Goal: Navigation & Orientation: Find specific page/section

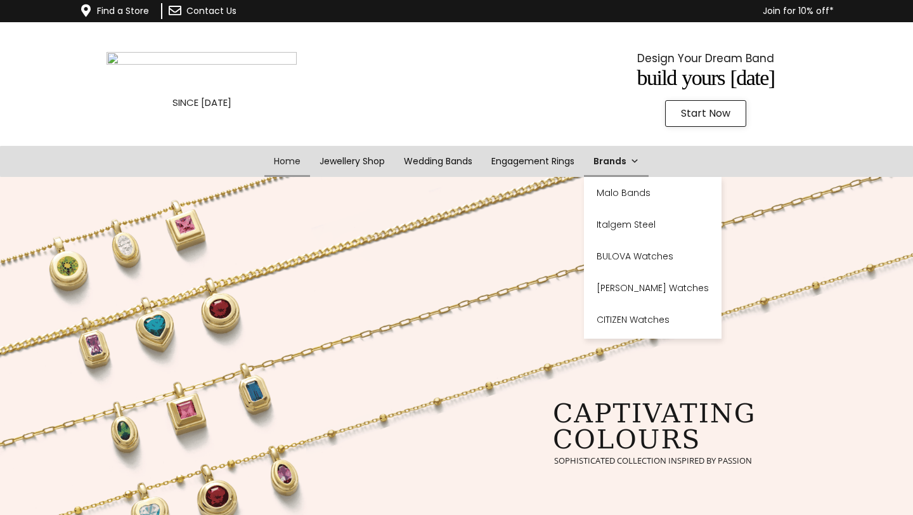
click at [627, 165] on link "Brands" at bounding box center [616, 161] width 65 height 31
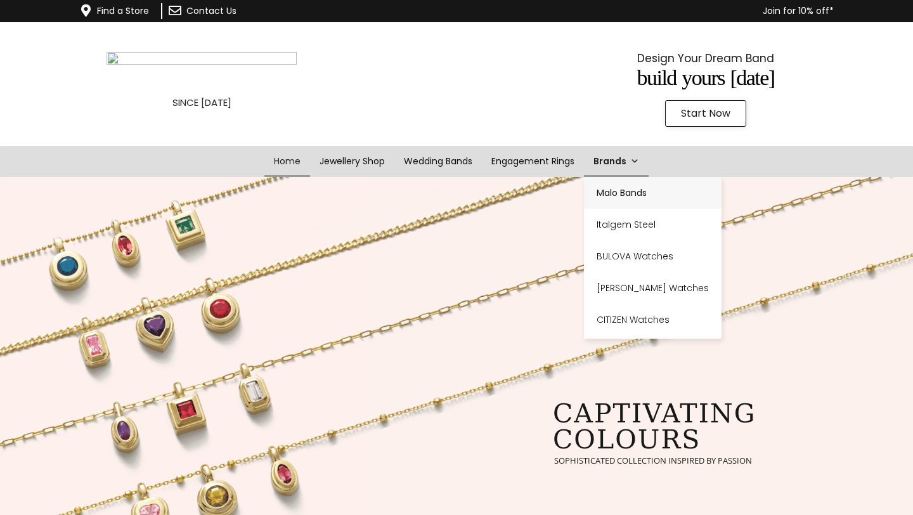
click at [631, 191] on link "Malo Bands" at bounding box center [653, 193] width 138 height 32
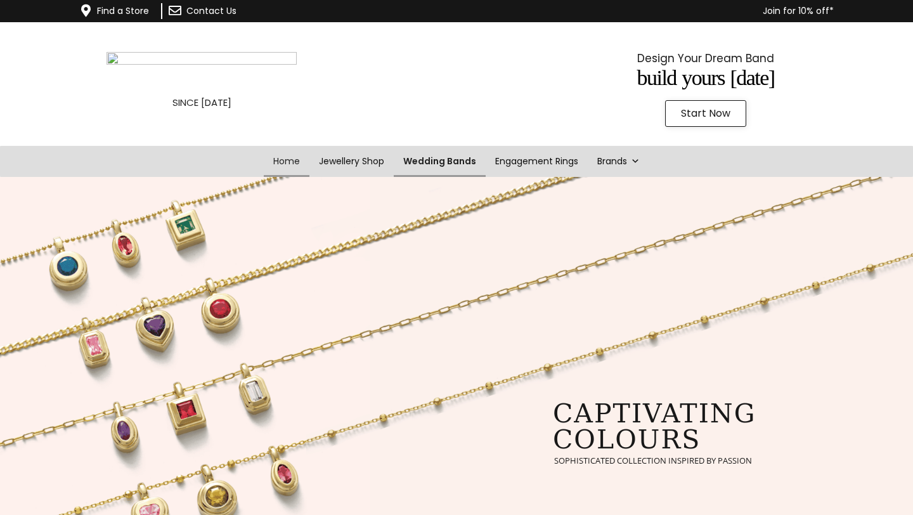
click at [424, 160] on link "Wedding Bands" at bounding box center [440, 161] width 92 height 31
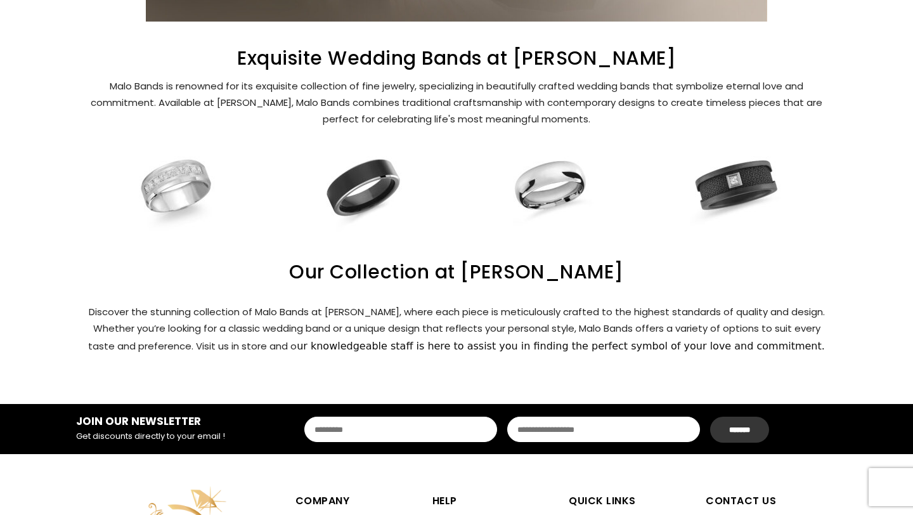
scroll to position [407, 0]
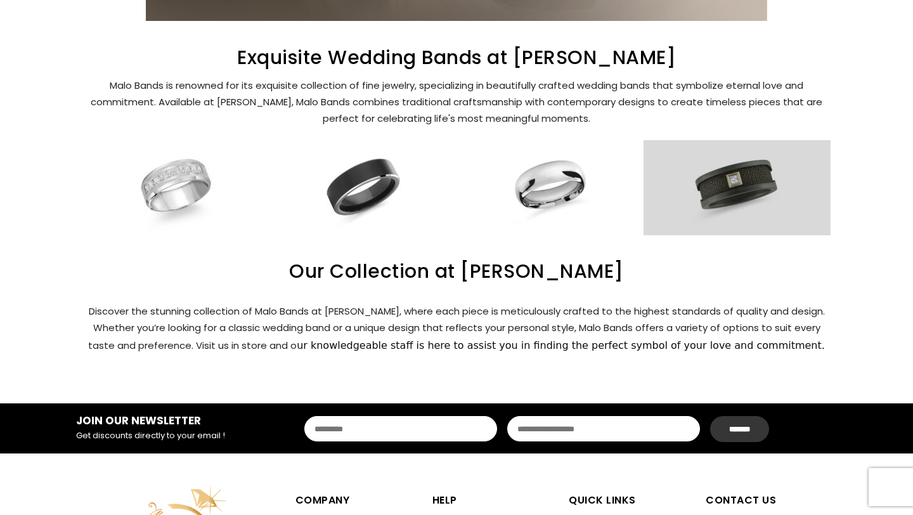
click at [736, 191] on link at bounding box center [736, 187] width 187 height 95
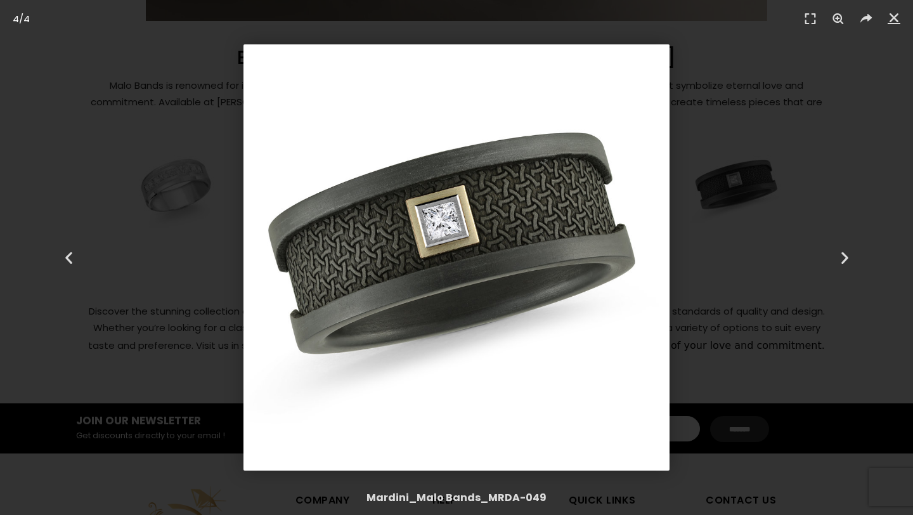
click at [774, 226] on div "4 / 4" at bounding box center [456, 257] width 824 height 426
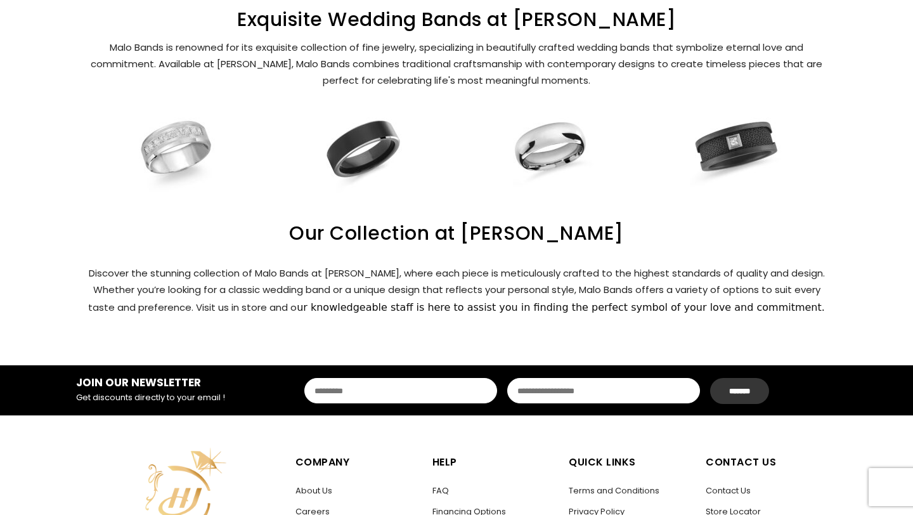
scroll to position [444, 0]
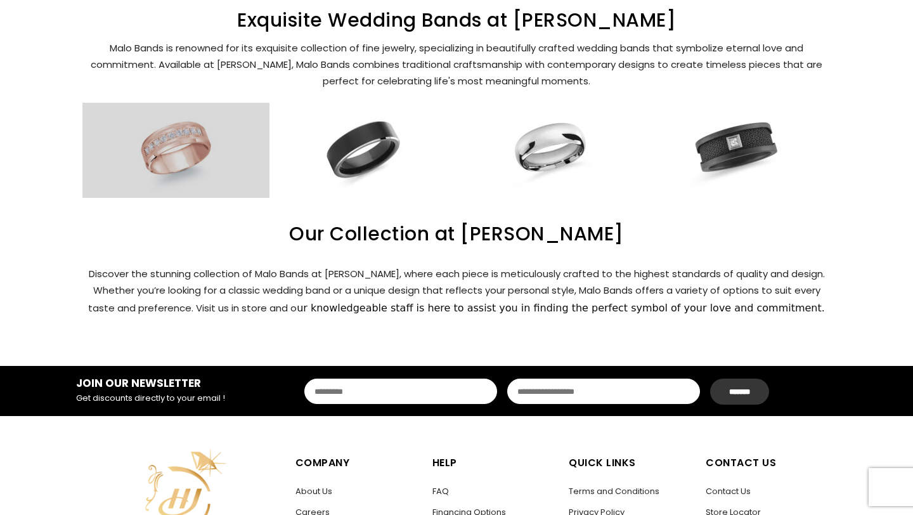
click at [164, 125] on link at bounding box center [175, 150] width 187 height 95
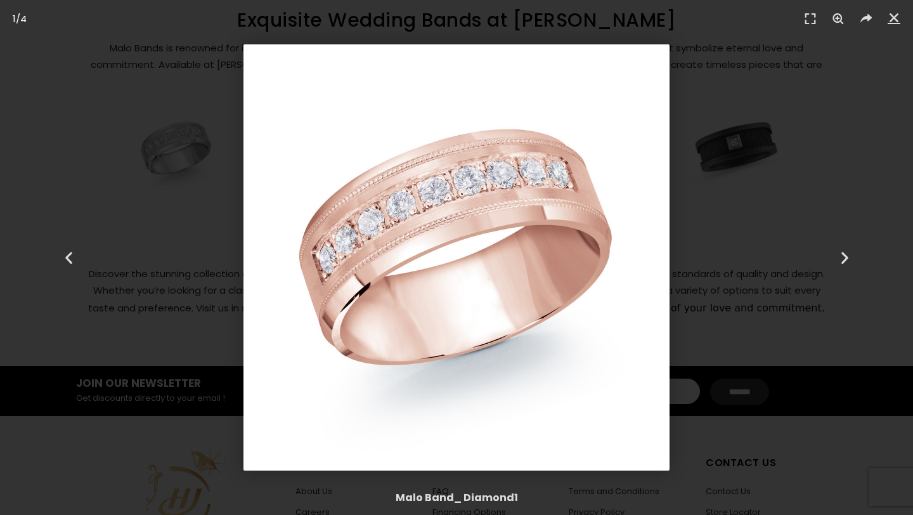
click at [159, 238] on div "1 / 4" at bounding box center [456, 257] width 824 height 426
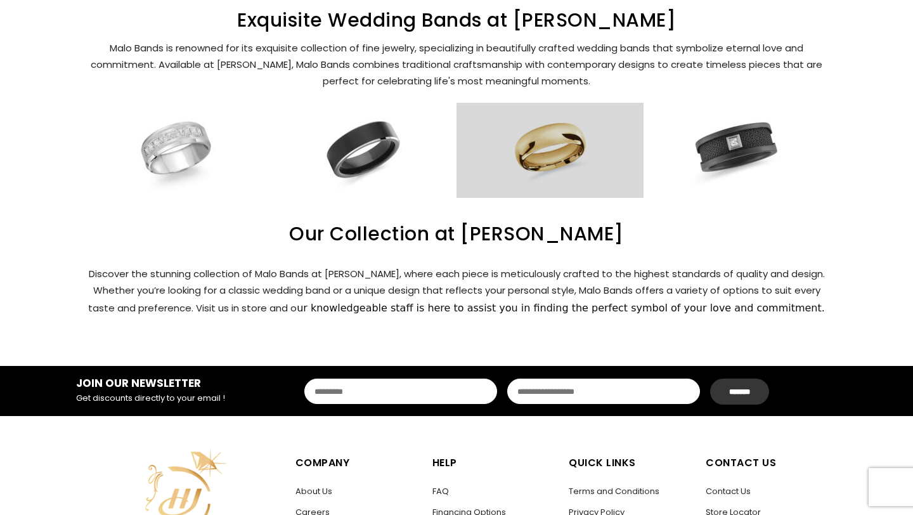
click at [561, 141] on link at bounding box center [549, 150] width 187 height 95
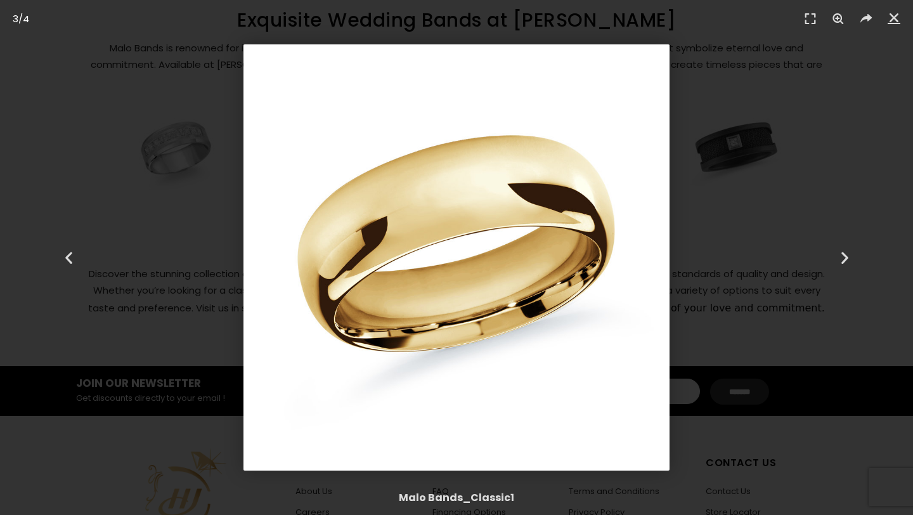
click at [732, 214] on div "3 / 4" at bounding box center [456, 257] width 824 height 426
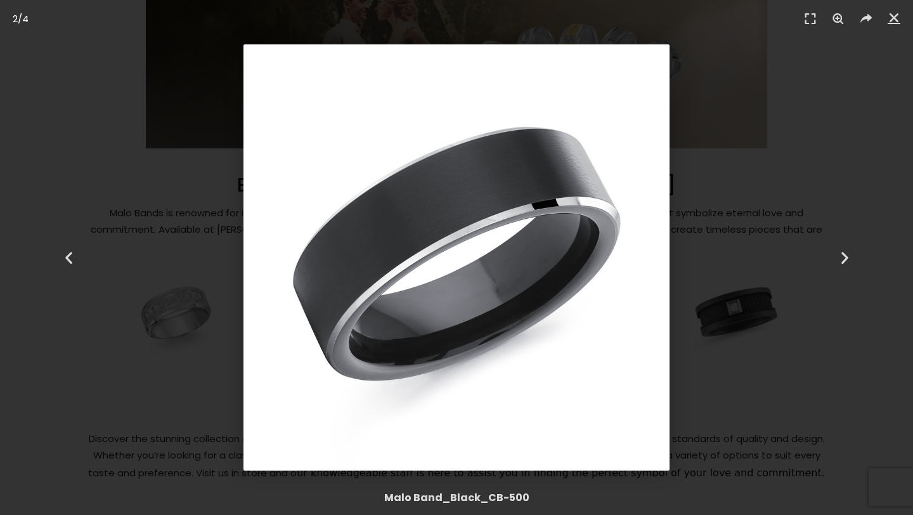
scroll to position [278, 0]
click at [748, 123] on div "2 / 4" at bounding box center [456, 257] width 824 height 426
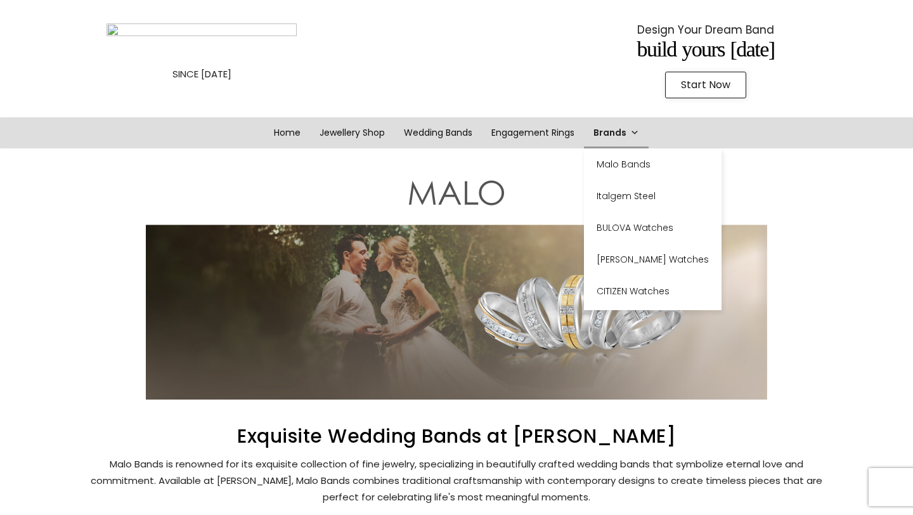
scroll to position [30, 0]
